Goal: Task Accomplishment & Management: Manage account settings

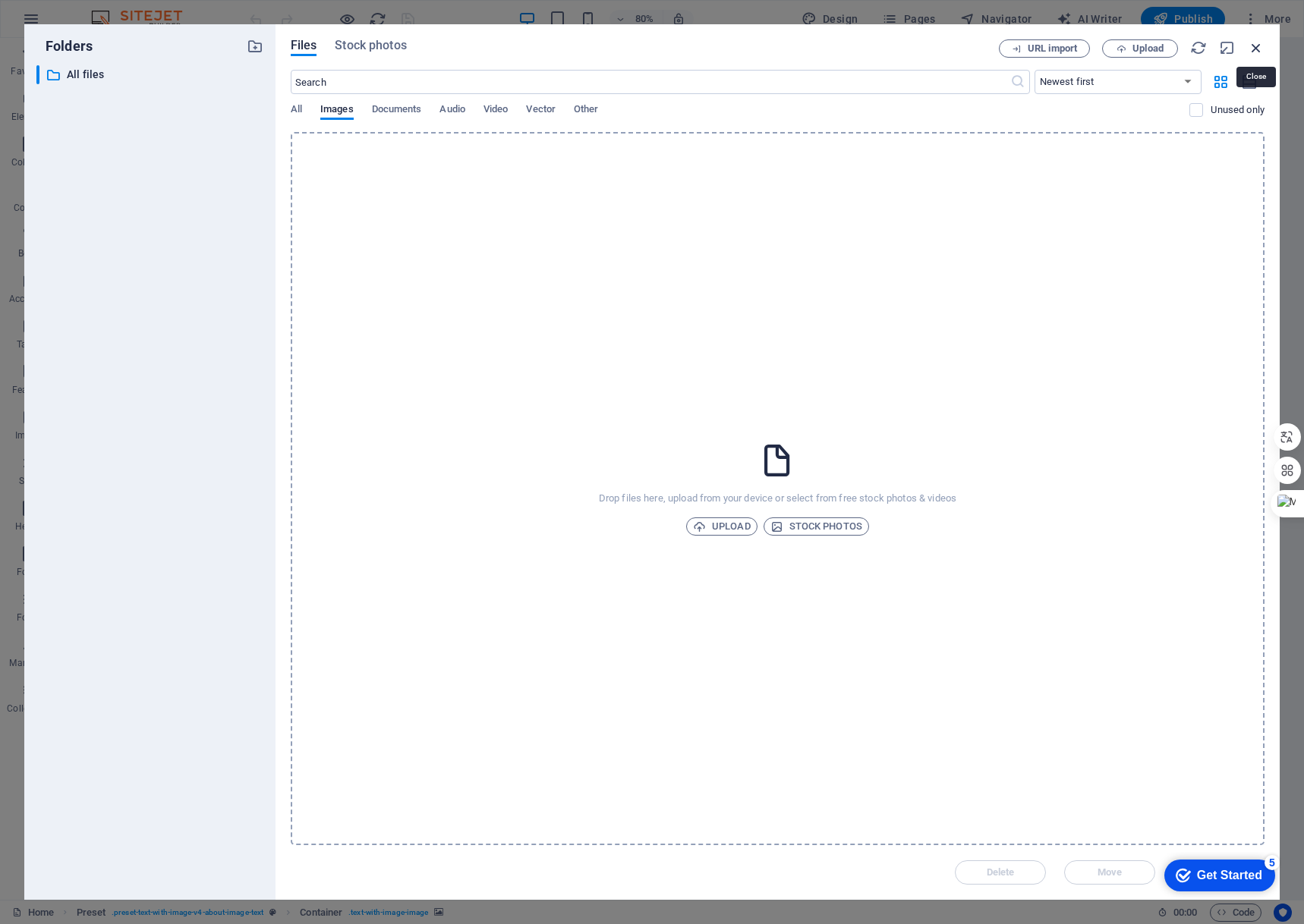
drag, startPoint x: 1259, startPoint y: 49, endPoint x: 898, endPoint y: 13, distance: 362.8
click at [1259, 49] on icon "button" at bounding box center [1256, 48] width 17 height 17
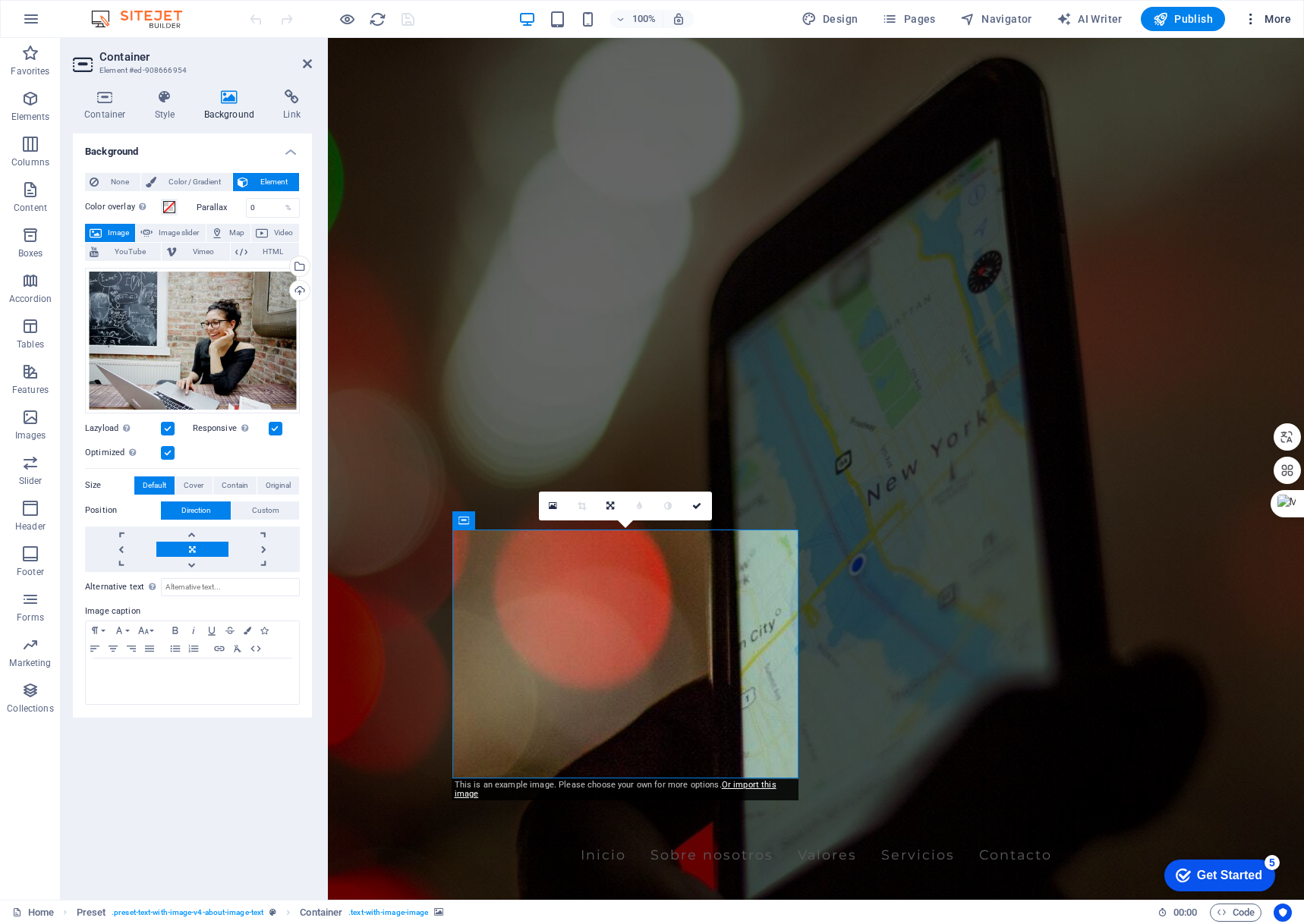
click at [1261, 24] on span "More" at bounding box center [1267, 19] width 48 height 15
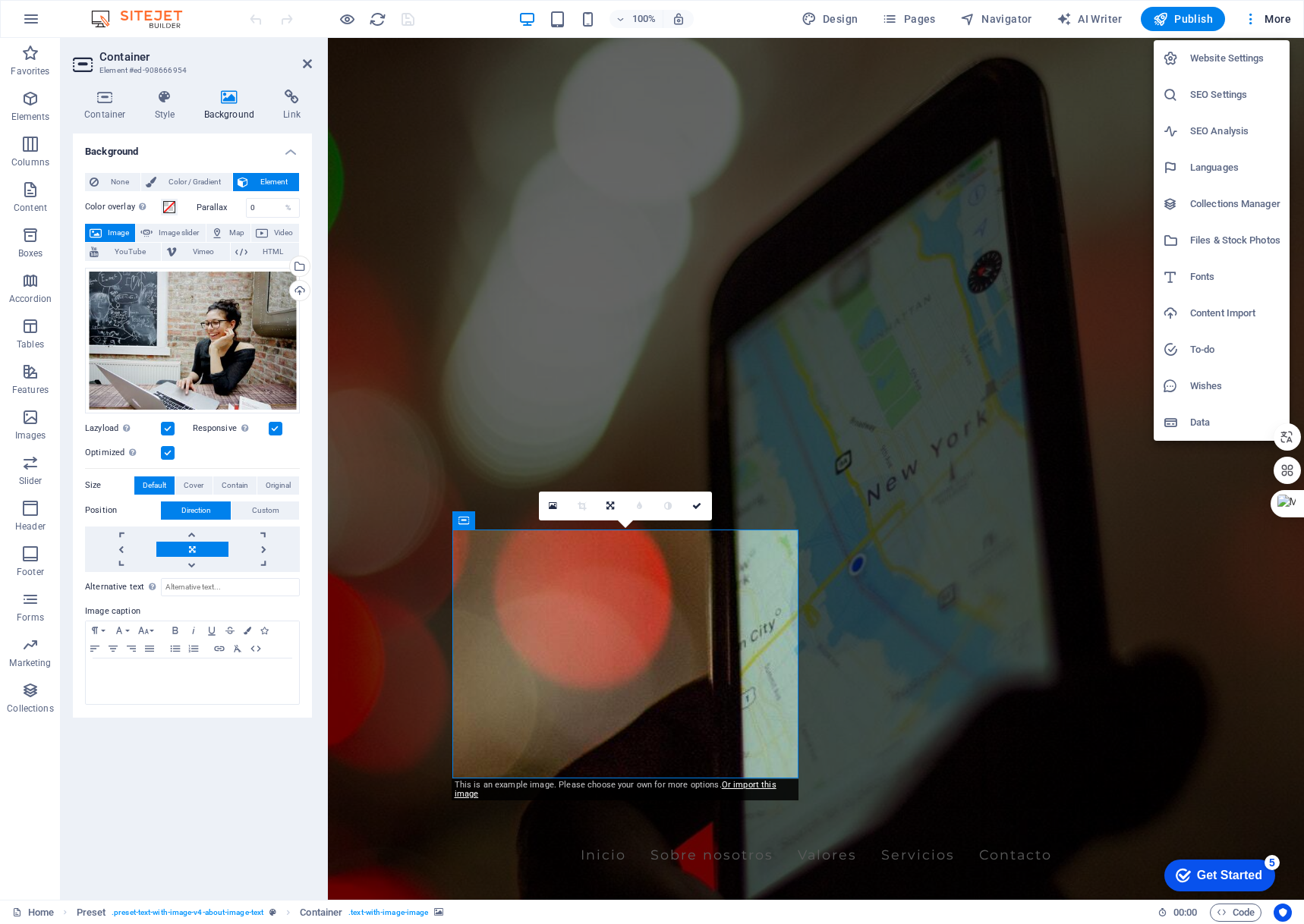
click at [1208, 96] on h6 "SEO Settings" at bounding box center [1235, 95] width 90 height 18
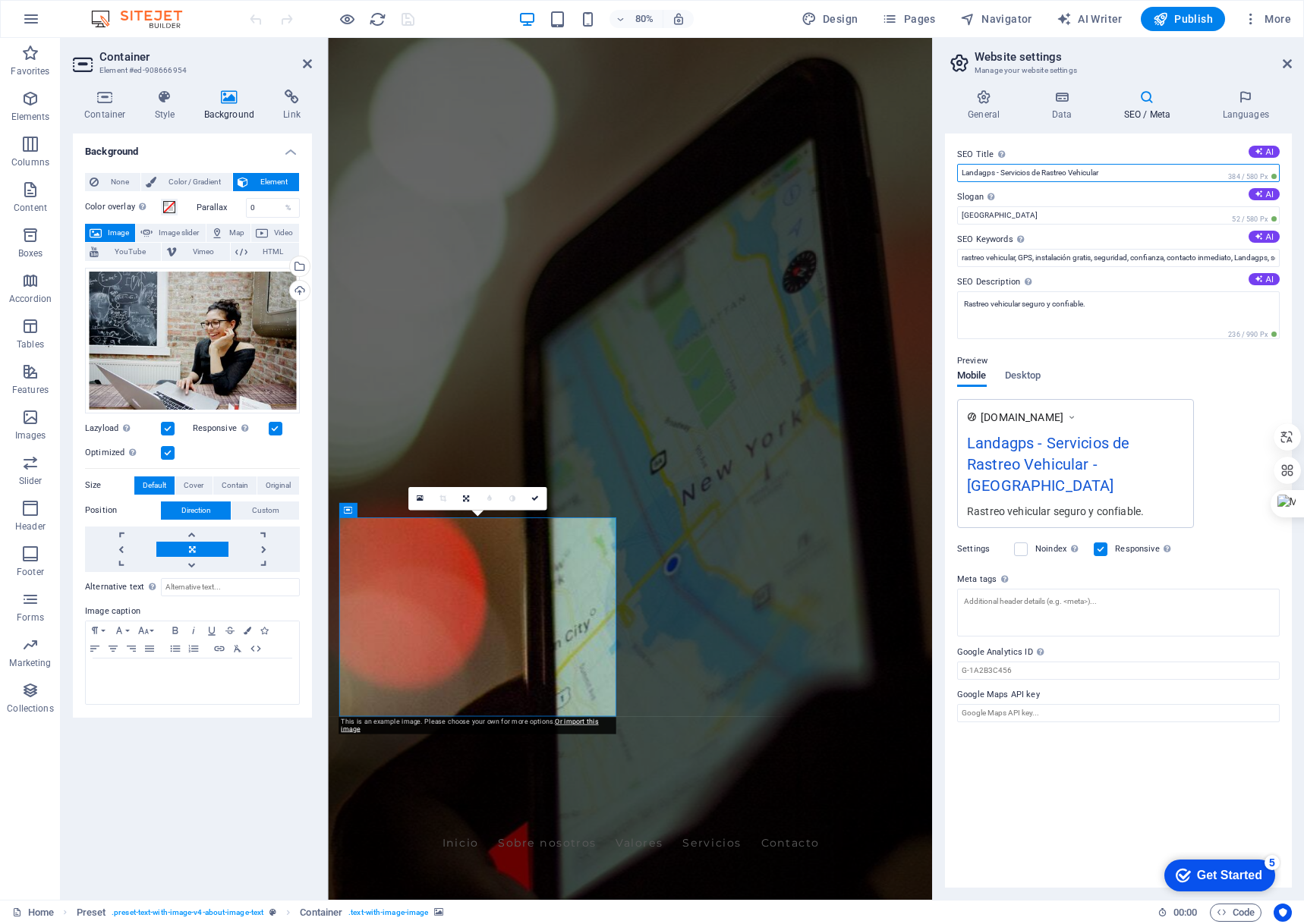
click at [980, 174] on input "Landagps - Servicios de Rastreo Vehicular" at bounding box center [1118, 173] width 323 height 18
type input "[PERSON_NAME] GPS - Servicios de Rastreo Vehicular"
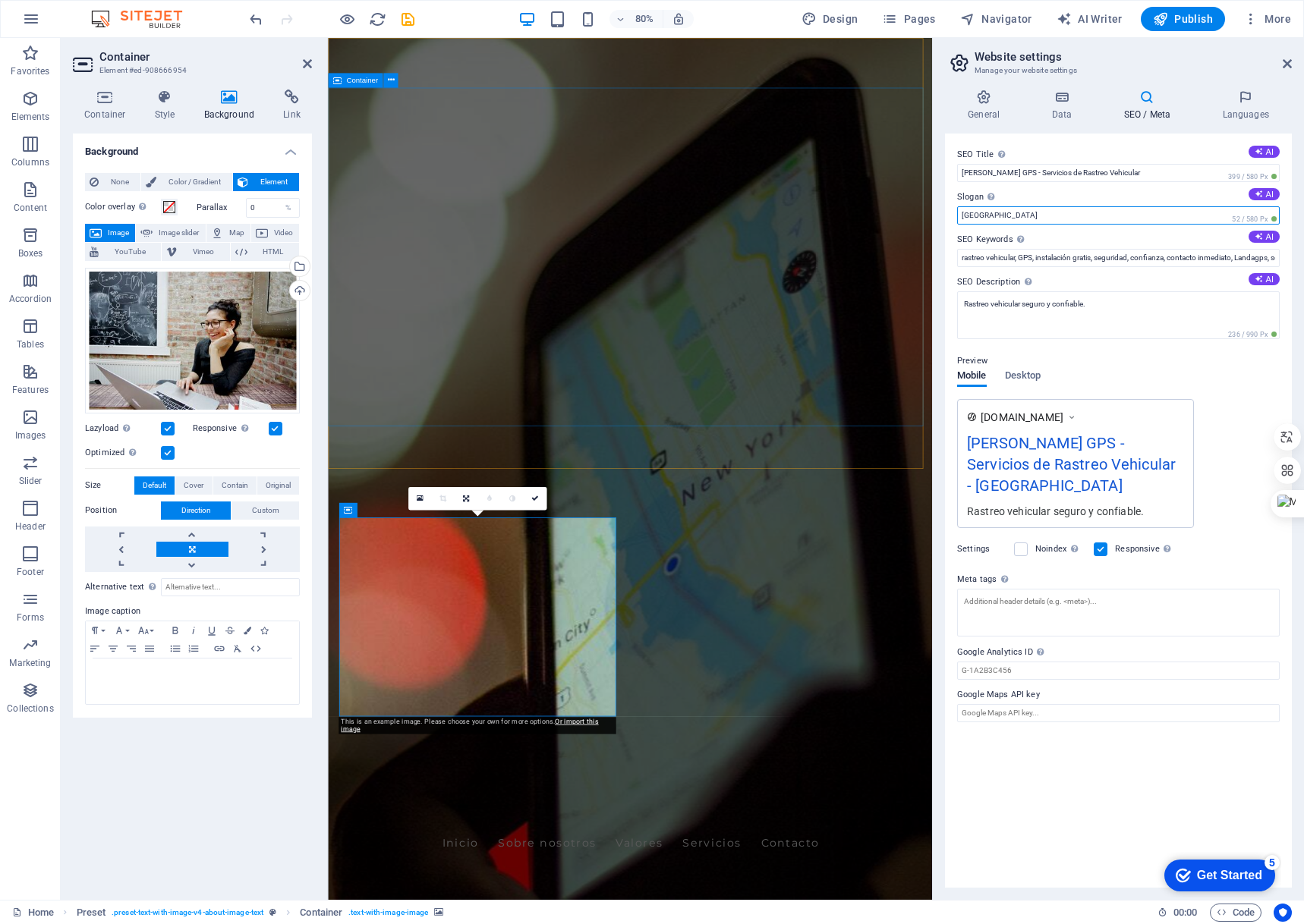
drag, startPoint x: 1287, startPoint y: 253, endPoint x: 743, endPoint y: 231, distance: 544.4
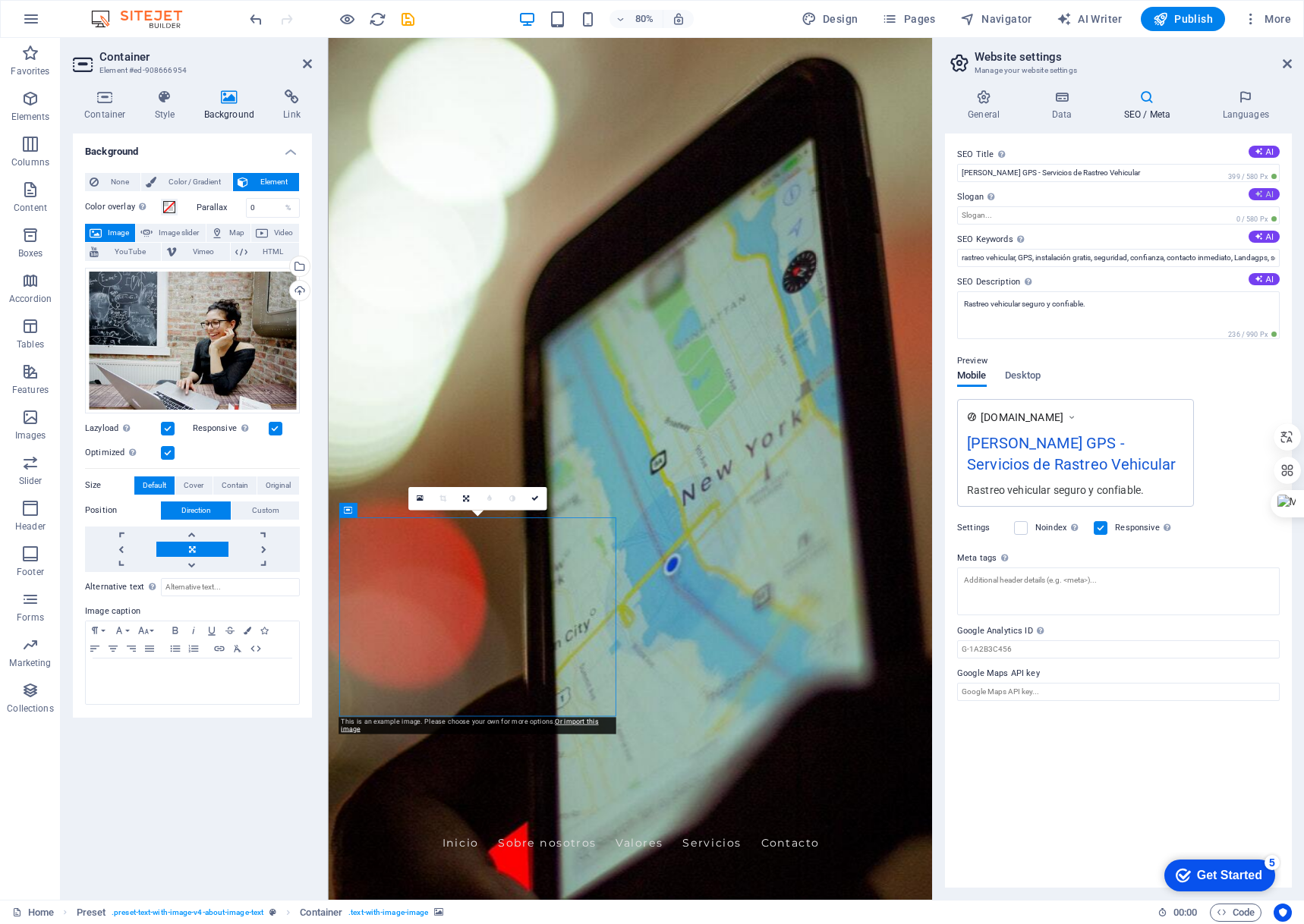
click at [1270, 194] on button "AI" at bounding box center [1264, 194] width 31 height 12
type input "Your Vehicles Safety, Real-Time Peace of Mind"
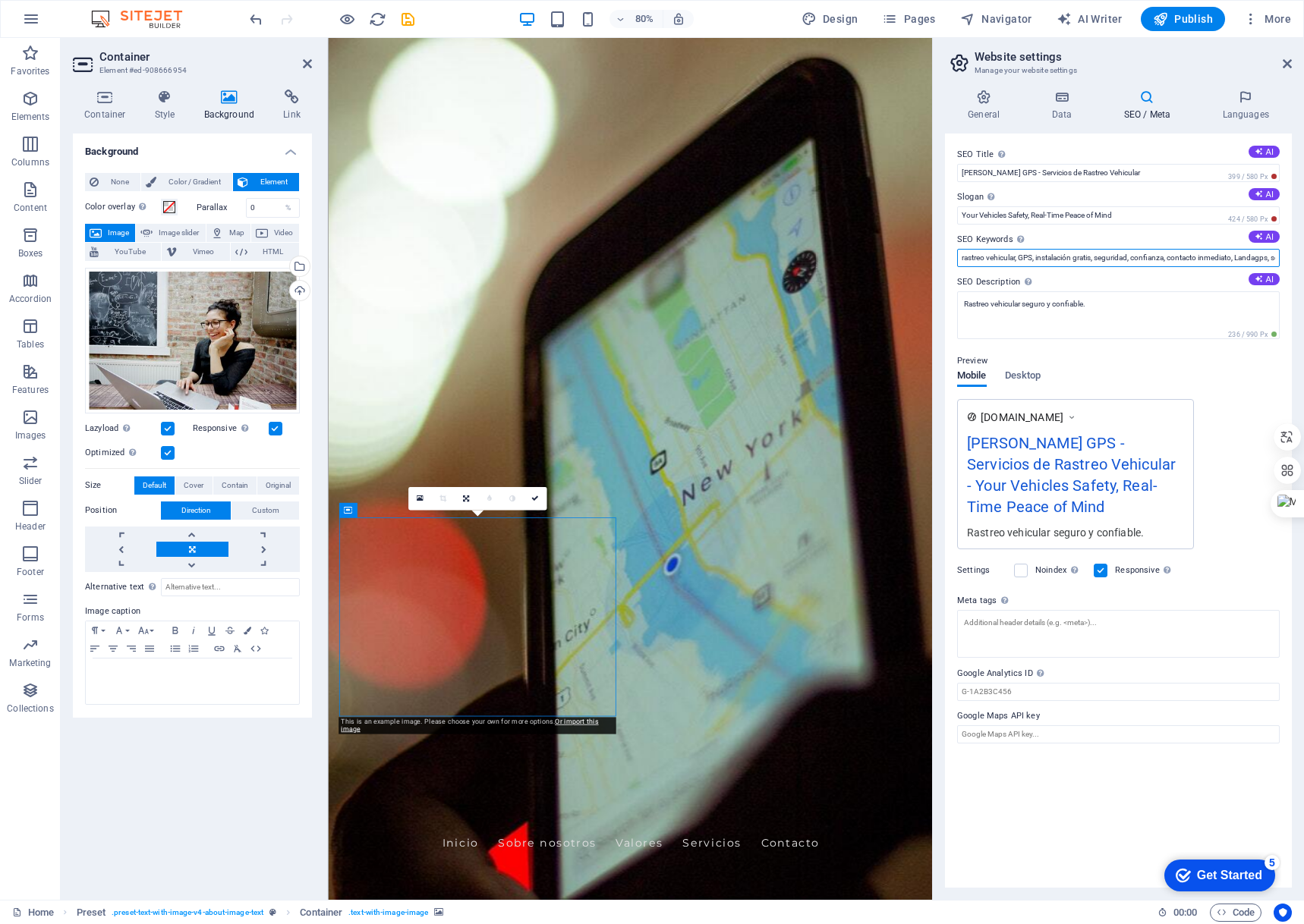
scroll to position [0, 33]
drag, startPoint x: 1208, startPoint y: 259, endPoint x: 1339, endPoint y: 259, distance: 131.0
click at [1303, 259] on html "[DOMAIN_NAME] Home Favorites Elements Columns Content Boxes Accordion Tables Fe…" at bounding box center [652, 462] width 1304 height 924
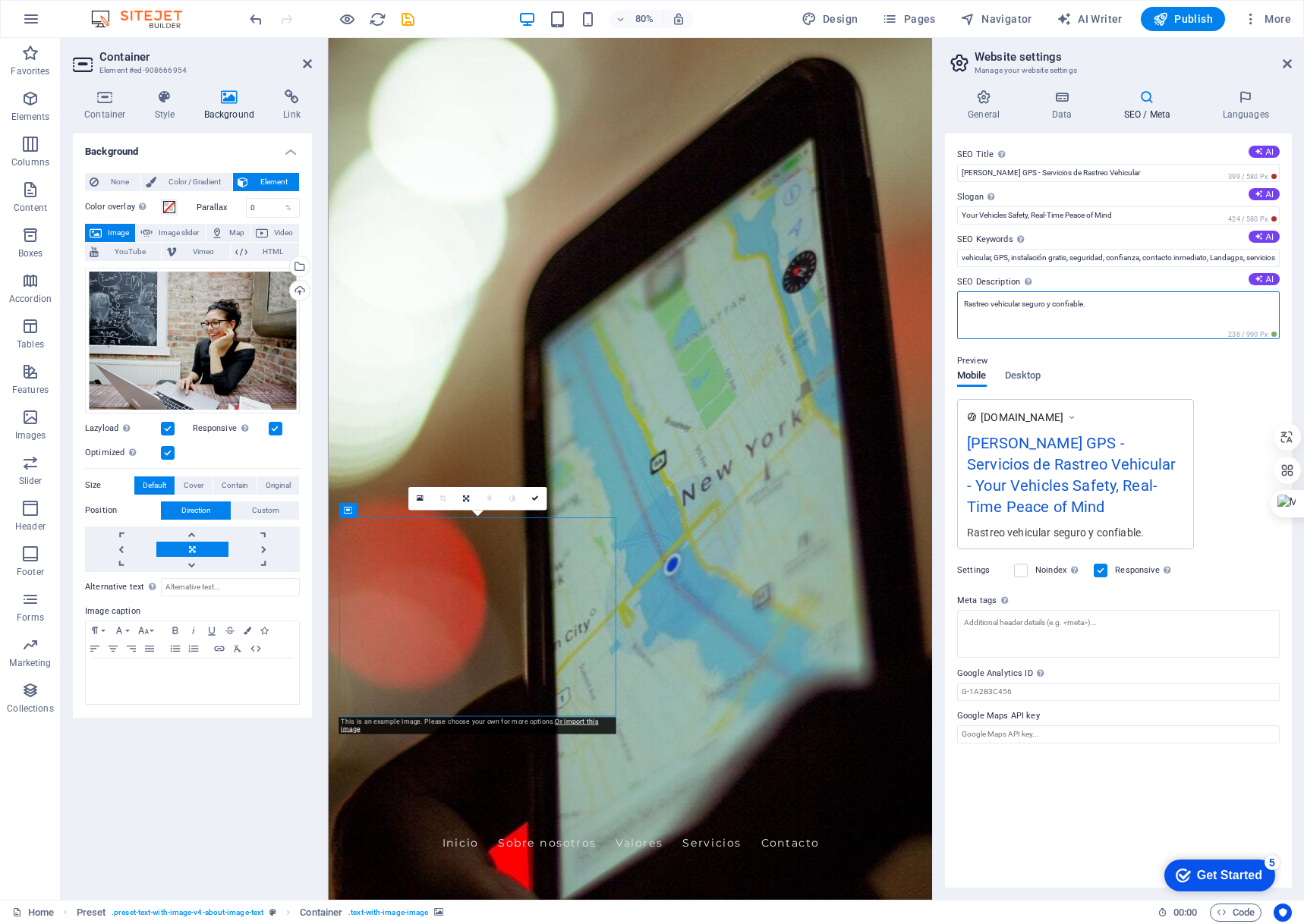
scroll to position [0, 0]
click at [1162, 308] on textarea "Rastreo vehicular seguro y confiable." at bounding box center [1118, 315] width 323 height 48
click at [1258, 281] on icon at bounding box center [1258, 278] width 8 height 8
type textarea "Protect your vehicle with Landagps! Enjoy free installation, real-time tracking…"
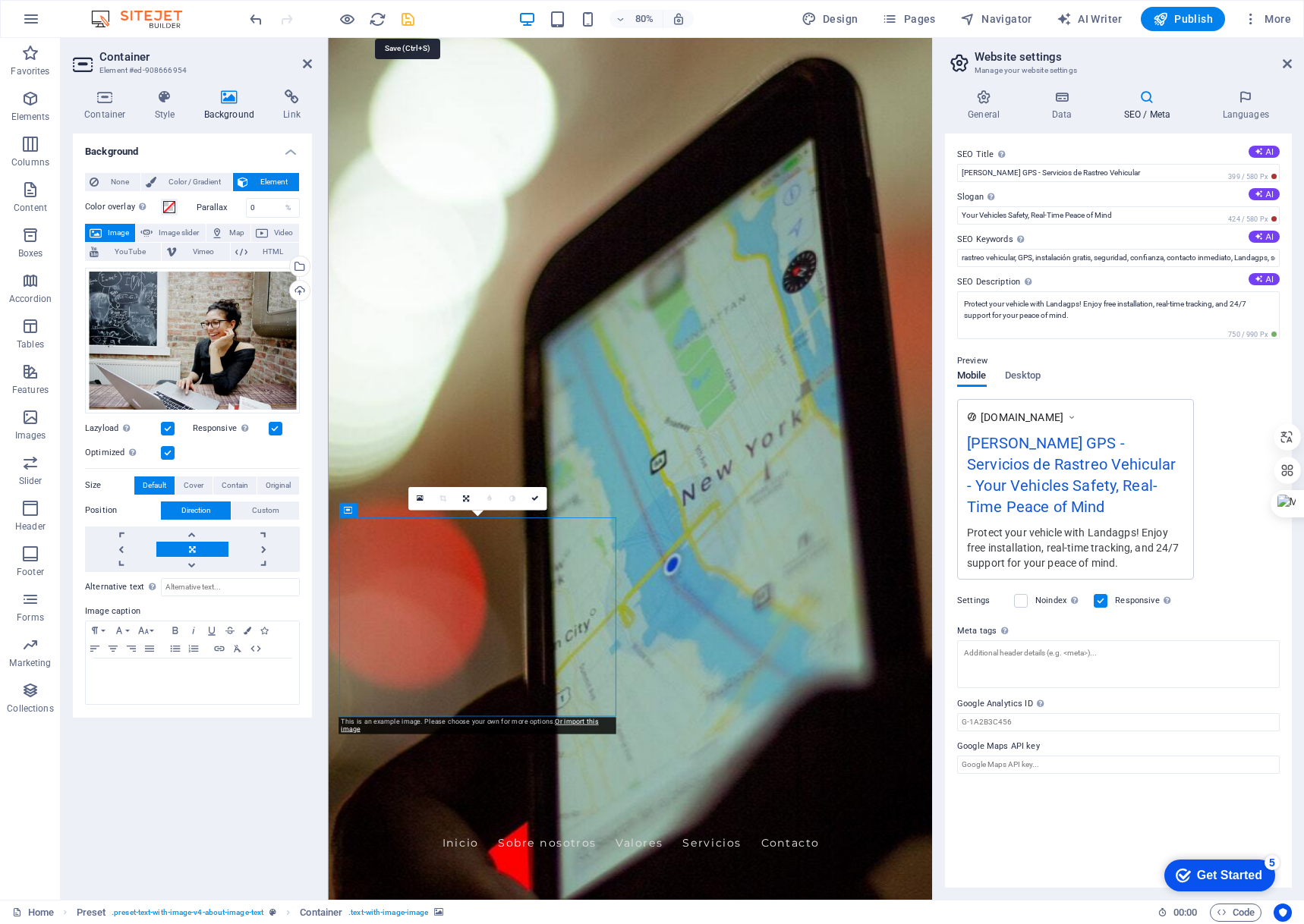
click at [411, 17] on icon "save" at bounding box center [408, 19] width 17 height 17
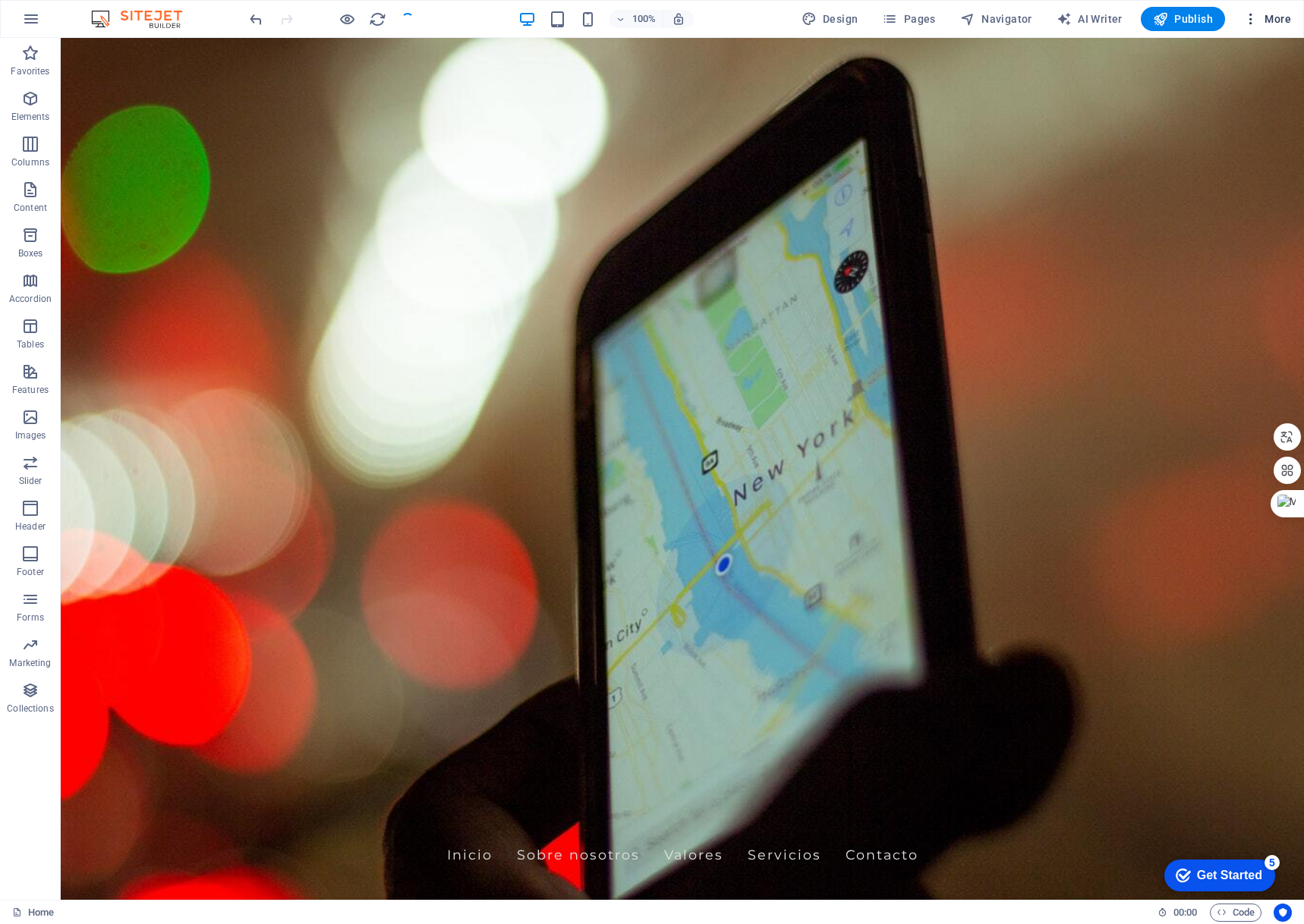
click at [1258, 16] on icon "button" at bounding box center [1251, 19] width 15 height 15
